Goal: Task Accomplishment & Management: Use online tool/utility

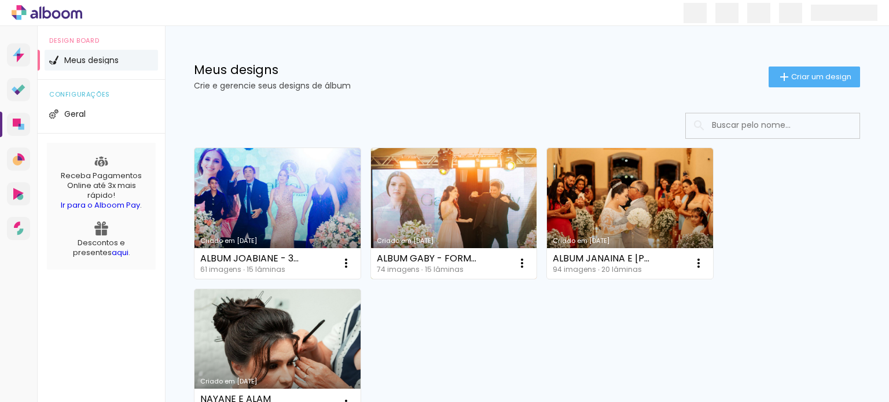
click at [452, 216] on link "Criado em [DATE]" at bounding box center [454, 213] width 166 height 131
